Goal: Task Accomplishment & Management: Use online tool/utility

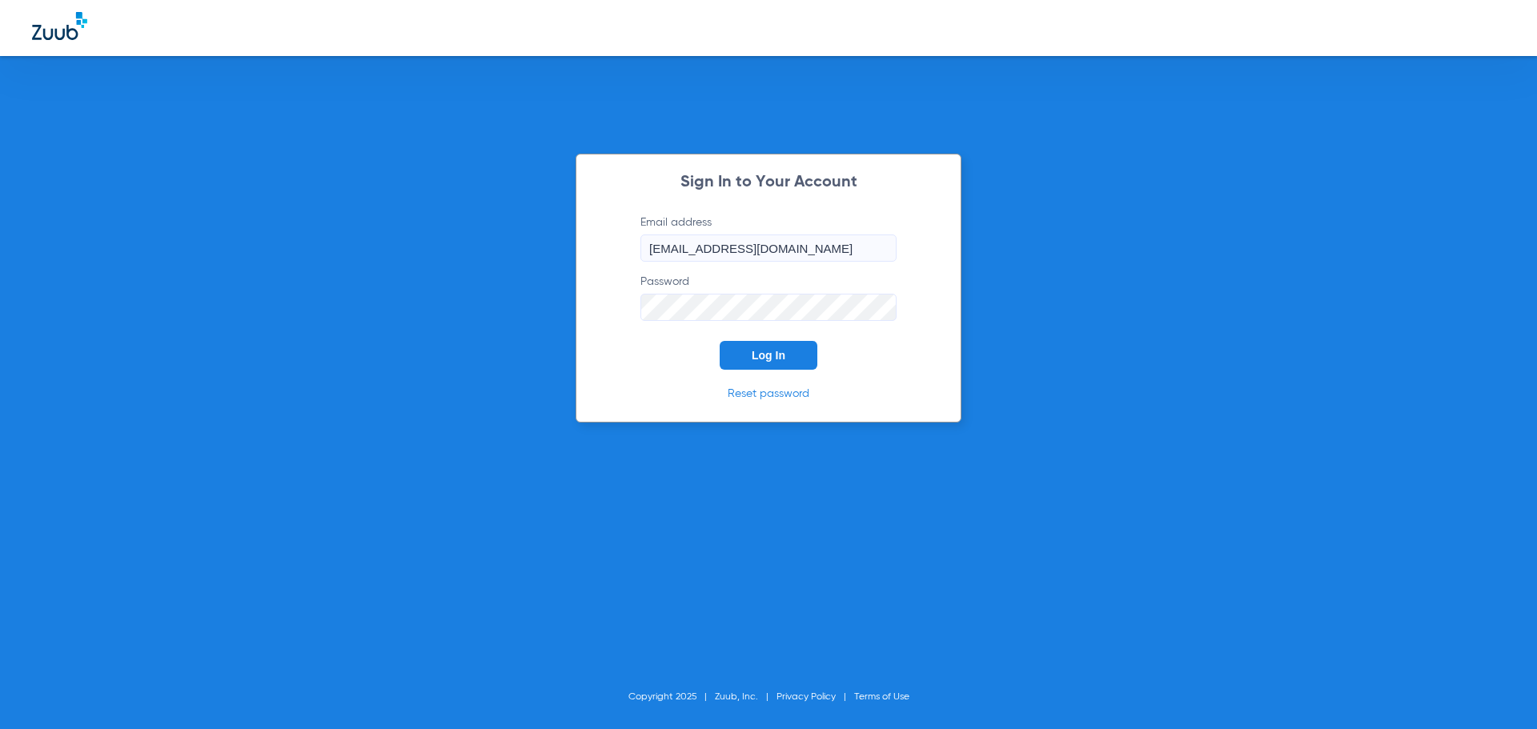
click at [767, 360] on span "Log In" at bounding box center [769, 355] width 34 height 13
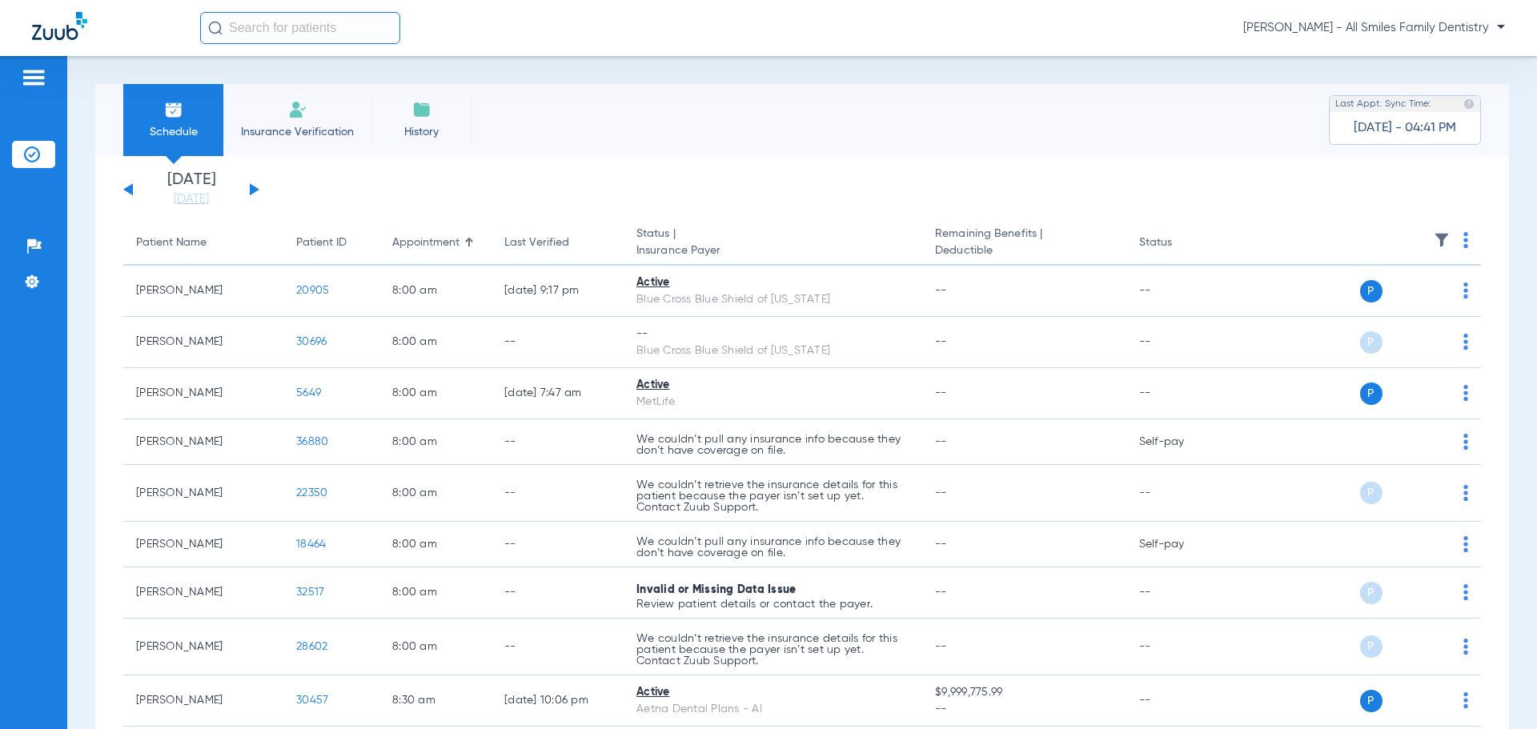
click at [247, 195] on div "[DATE] [DATE] [DATE] [DATE] [DATE] [DATE] [DATE] [DATE] [DATE] [DATE] [DATE] [D…" at bounding box center [191, 189] width 136 height 35
click at [251, 184] on div "[DATE] [DATE] [DATE] [DATE] [DATE] [DATE] [DATE] [DATE] [DATE] [DATE] [DATE] [D…" at bounding box center [191, 189] width 136 height 35
click at [249, 189] on div "[DATE] [DATE] [DATE] [DATE] [DATE] [DATE] [DATE] [DATE] [DATE] [DATE] [DATE] [D…" at bounding box center [191, 189] width 136 height 35
click at [253, 189] on button at bounding box center [255, 189] width 10 height 12
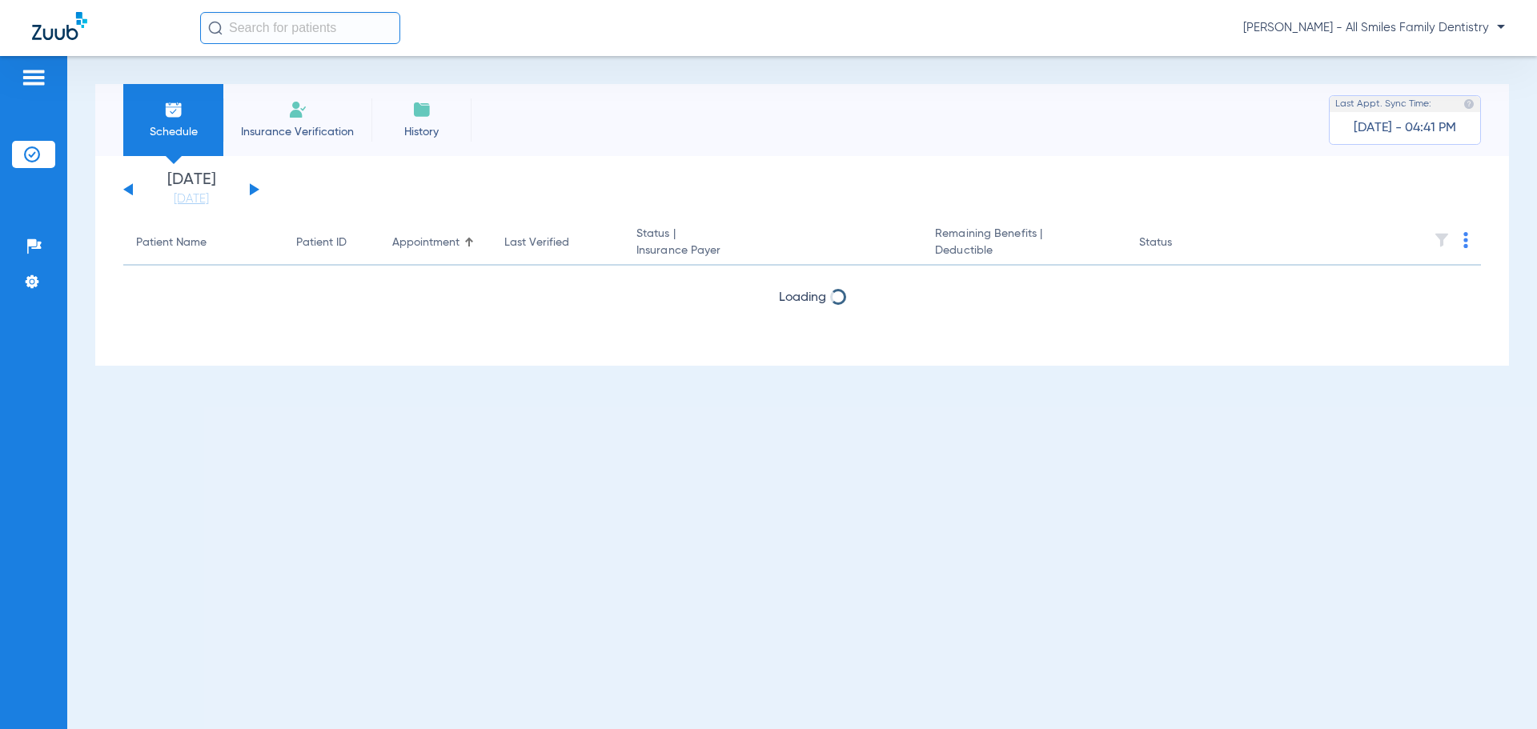
click at [253, 189] on button at bounding box center [255, 189] width 10 height 12
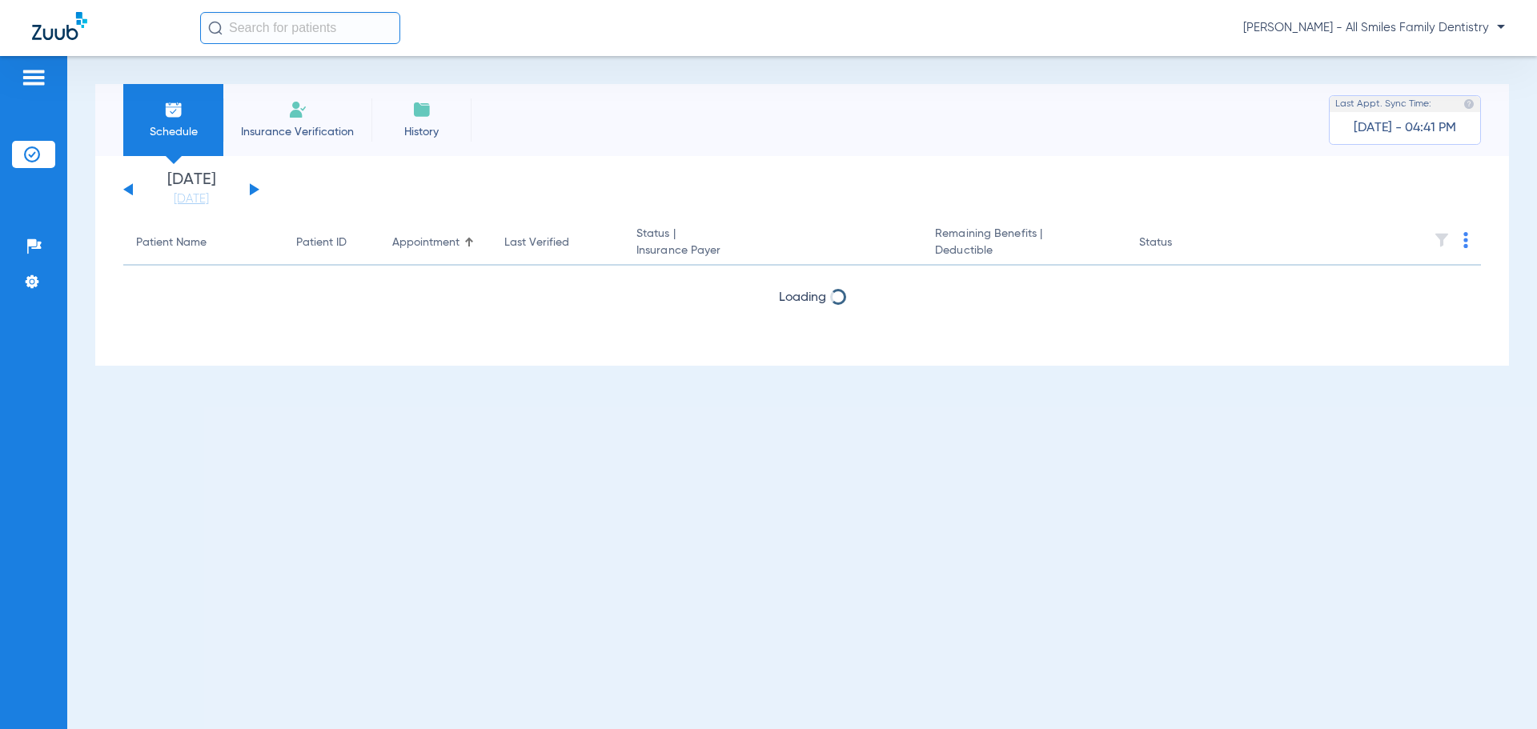
click at [253, 189] on button at bounding box center [255, 189] width 10 height 12
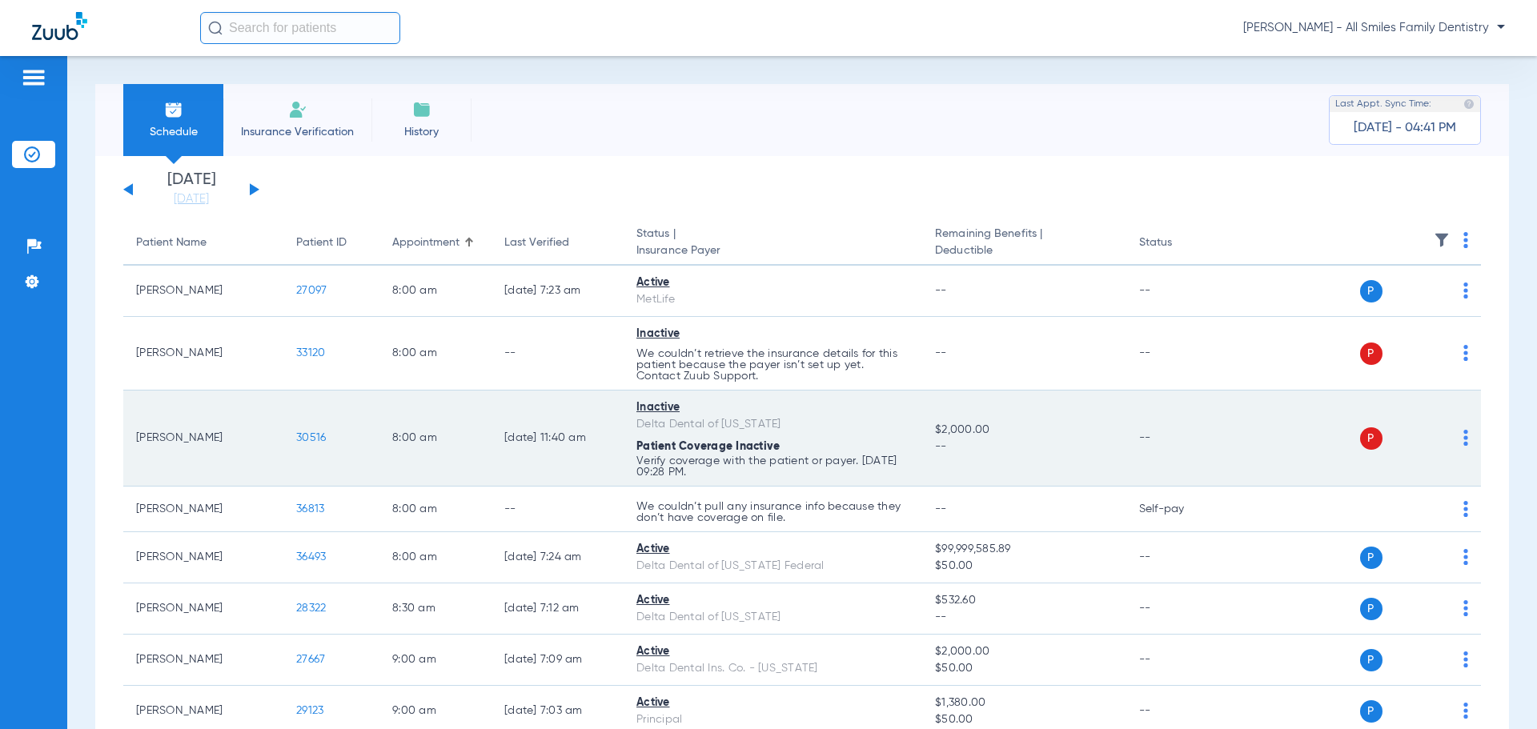
click at [323, 437] on span "30516" at bounding box center [311, 437] width 30 height 11
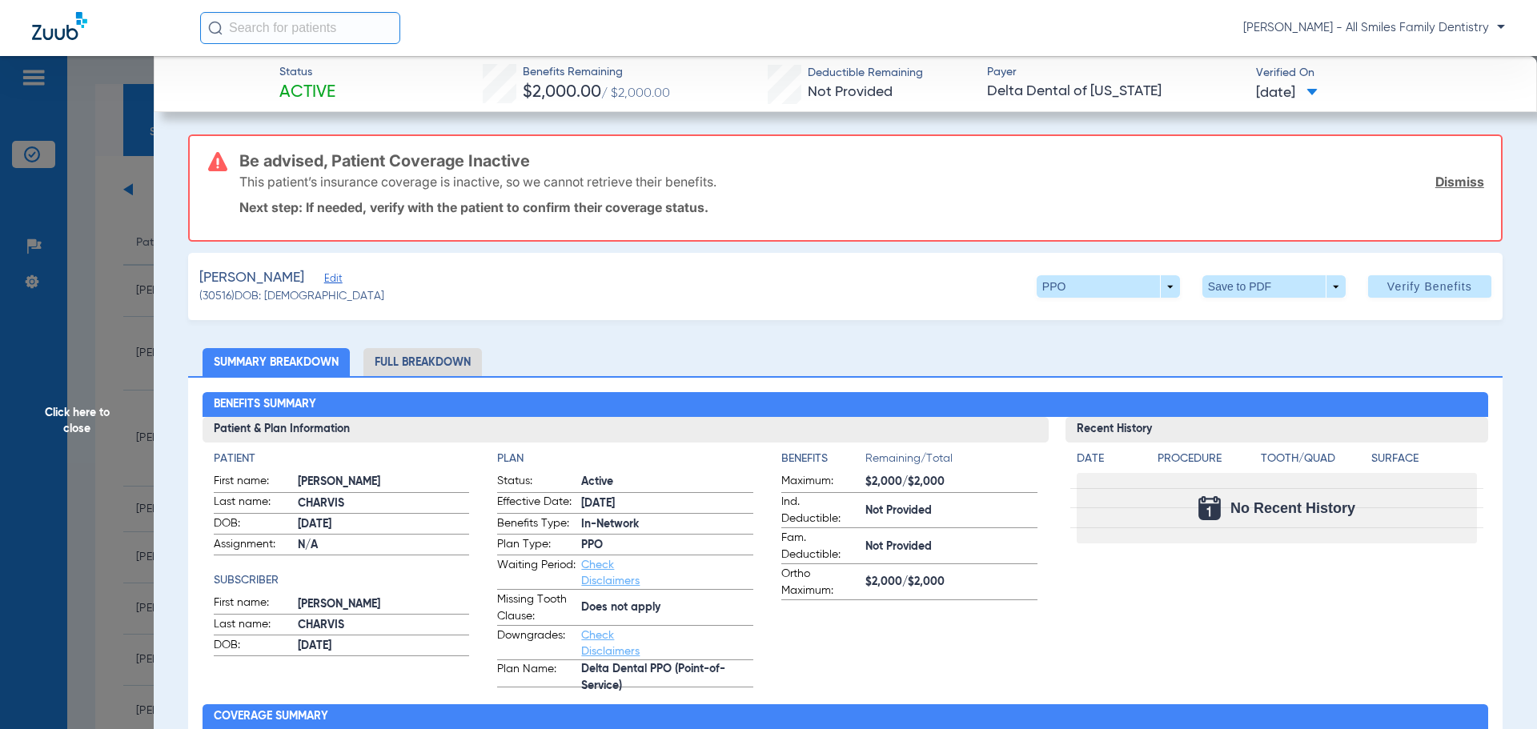
click at [331, 281] on span "Edit" at bounding box center [331, 280] width 14 height 15
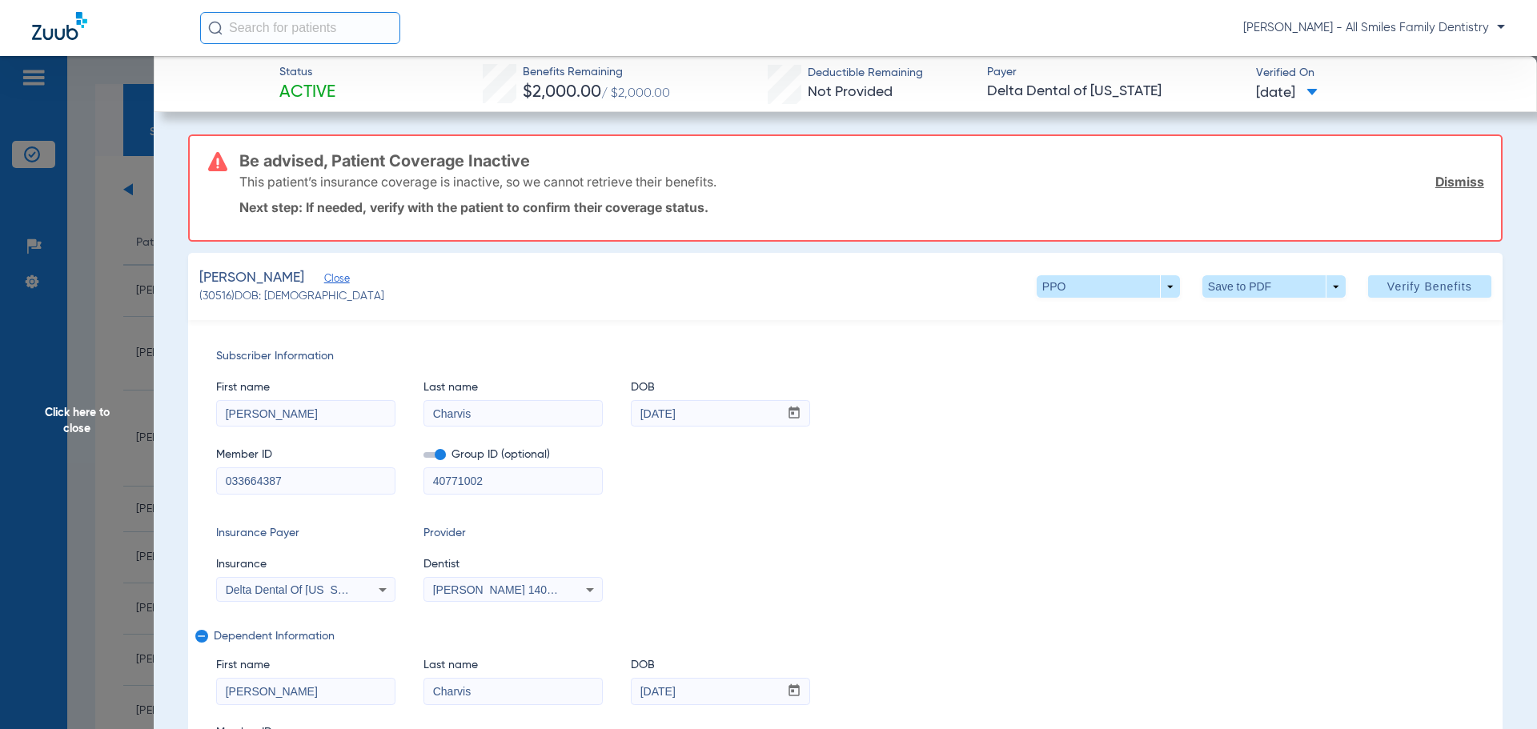
drag, startPoint x: 492, startPoint y: 486, endPoint x: 340, endPoint y: 479, distance: 152.3
click at [342, 483] on div "Member ID 033664387 Group ID (optional) 40771002" at bounding box center [845, 463] width 1259 height 62
click at [1432, 289] on span "Verify Benefits" at bounding box center [1430, 286] width 85 height 13
